Goal: Task Accomplishment & Management: Manage account settings

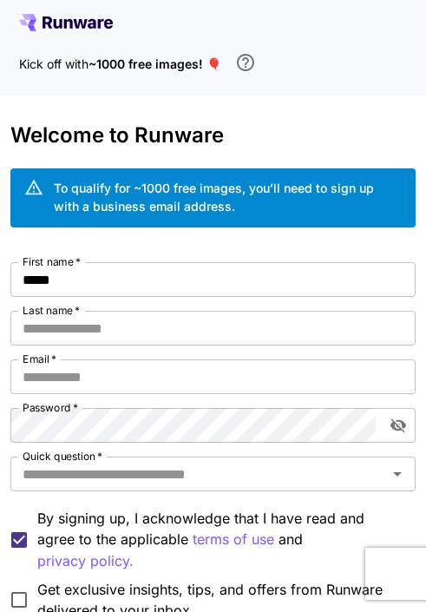
type input "*****"
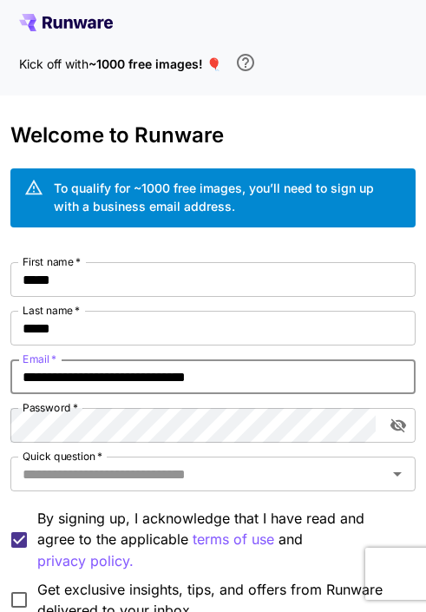
type input "**********"
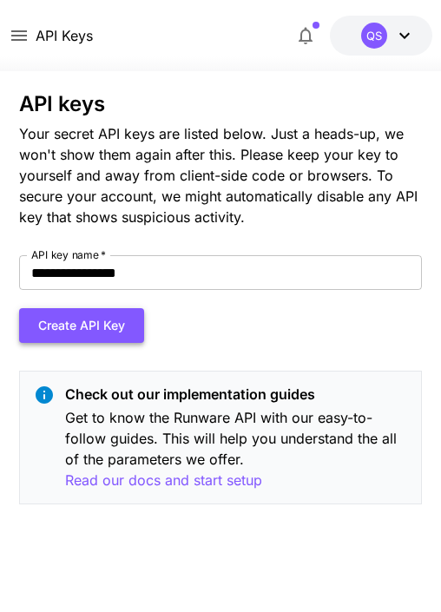
type input "**********"
click at [82, 325] on button "Create API Key" at bounding box center [81, 326] width 125 height 36
